Goal: Obtain resource: Download file/media

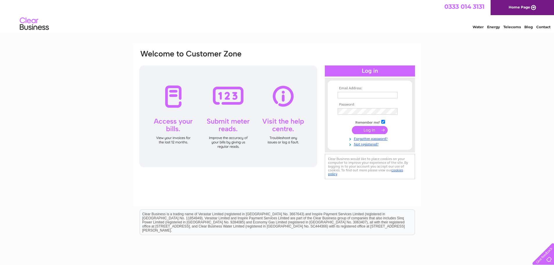
type input "sheffieldtransportclub@gmail.com"
click at [368, 134] on input "submit" at bounding box center [370, 130] width 36 height 8
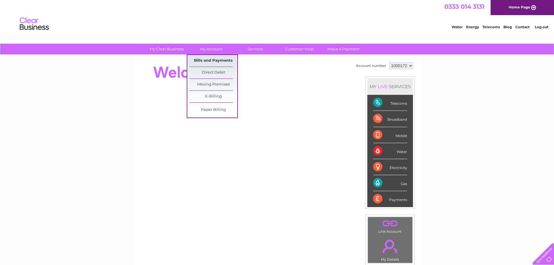
click at [211, 61] on link "Bills and Payments" at bounding box center [213, 61] width 48 height 12
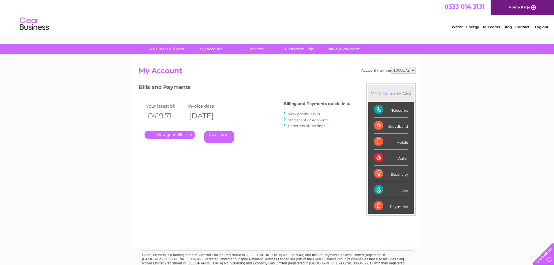
click at [297, 115] on link "View previous bills" at bounding box center [304, 114] width 32 height 4
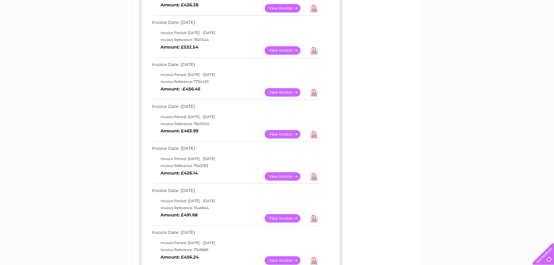
scroll to position [204, 0]
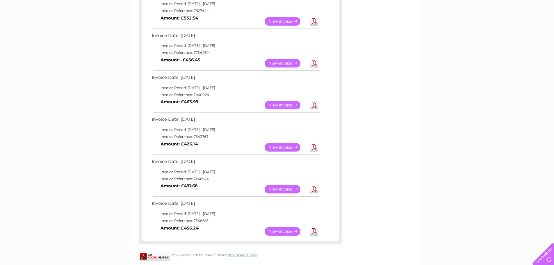
click at [279, 145] on link "View" at bounding box center [286, 147] width 43 height 8
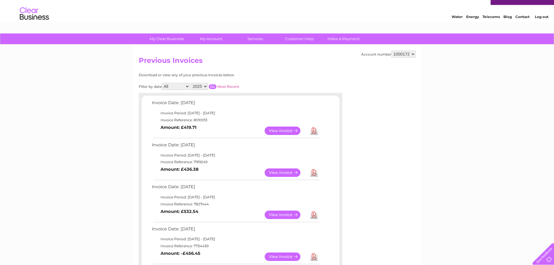
scroll to position [0, 0]
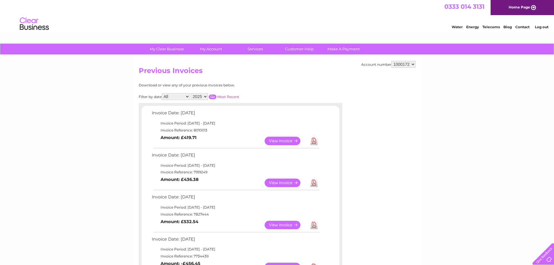
click at [543, 26] on link "Log out" at bounding box center [542, 27] width 14 height 4
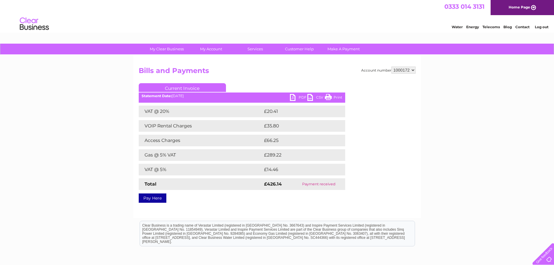
click at [293, 99] on link "PDF" at bounding box center [298, 98] width 17 height 8
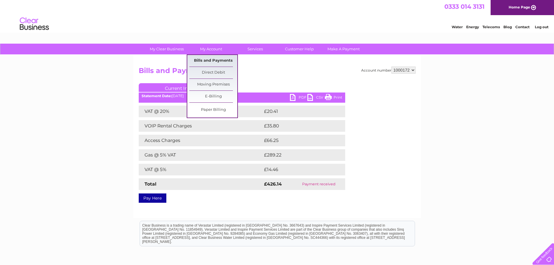
click at [210, 60] on link "Bills and Payments" at bounding box center [213, 61] width 48 height 12
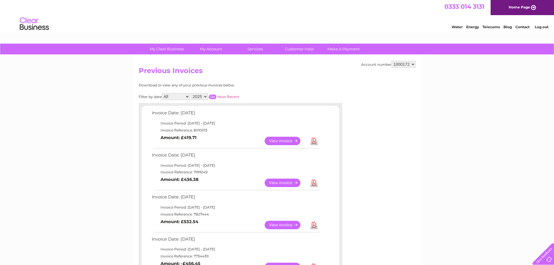
click at [278, 140] on link "View" at bounding box center [286, 141] width 43 height 8
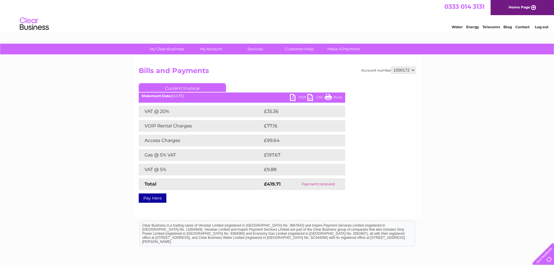
click at [291, 101] on link "PDF" at bounding box center [298, 98] width 17 height 8
click at [543, 26] on link "Log out" at bounding box center [542, 27] width 14 height 4
